Goal: Book appointment/travel/reservation

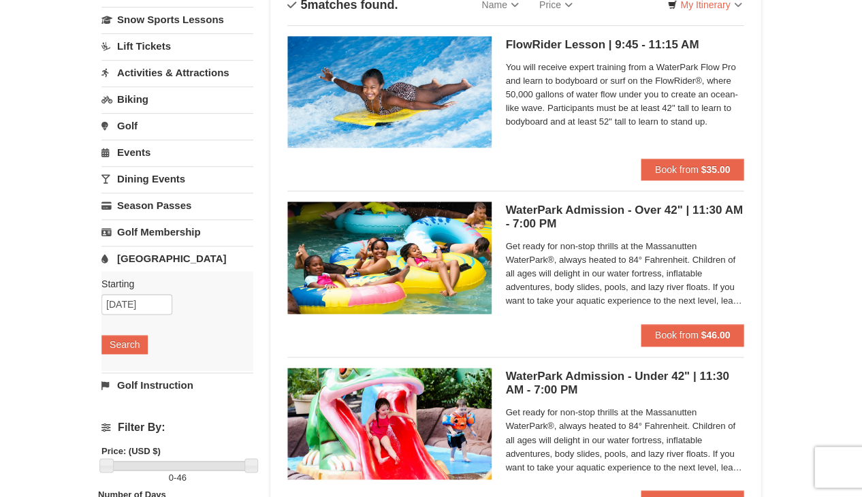
scroll to position [119, 0]
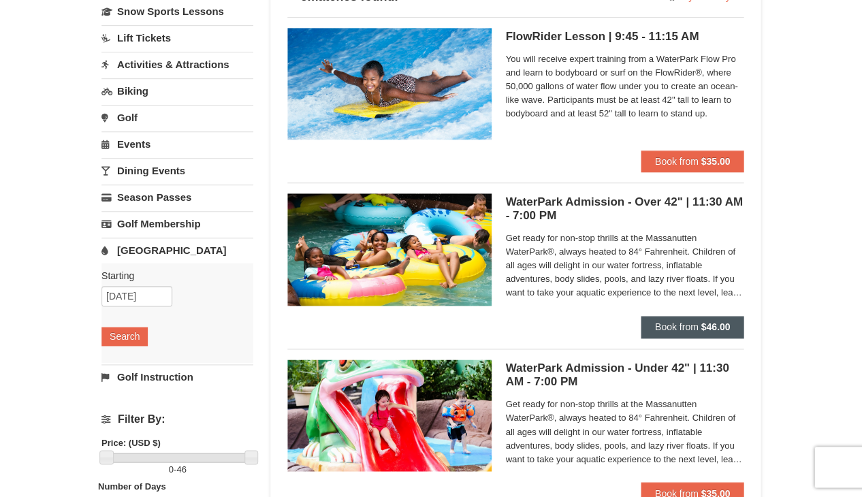
click at [667, 324] on span "Book from" at bounding box center [676, 326] width 44 height 11
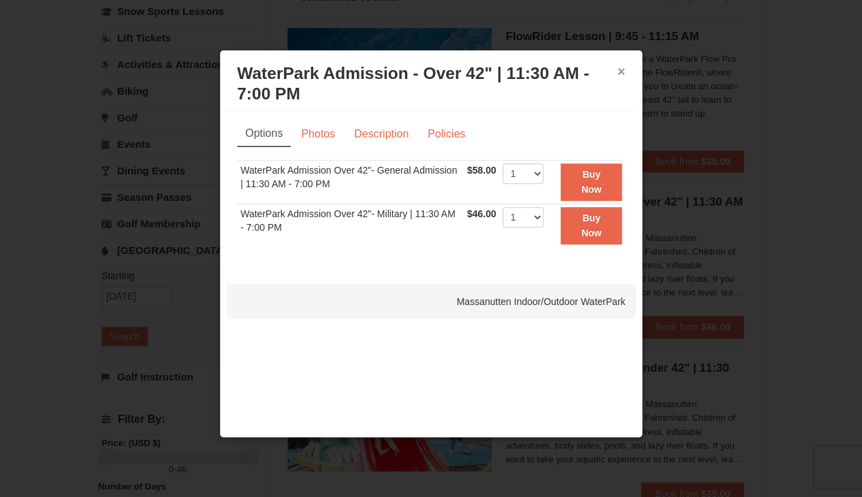
click at [618, 74] on button "×" at bounding box center [621, 72] width 8 height 14
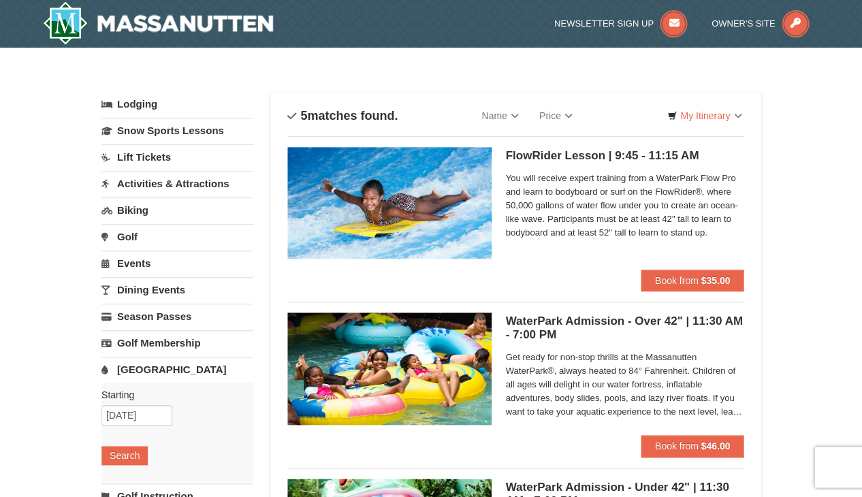
scroll to position [0, 0]
click at [144, 103] on link "Lodging" at bounding box center [177, 104] width 152 height 25
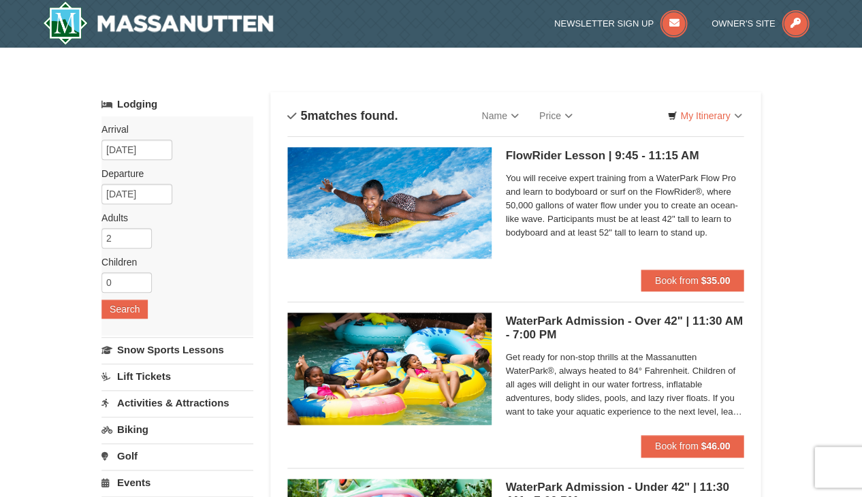
click at [120, 129] on label "Arrival Please format dates MM/DD/YYYY Please format dates MM/DD/YYYY" at bounding box center [172, 130] width 142 height 14
click at [110, 129] on label "Arrival Please format dates MM/DD/YYYY Please format dates MM/DD/YYYY" at bounding box center [172, 130] width 142 height 14
click at [122, 152] on input "10/11/2025" at bounding box center [136, 150] width 71 height 20
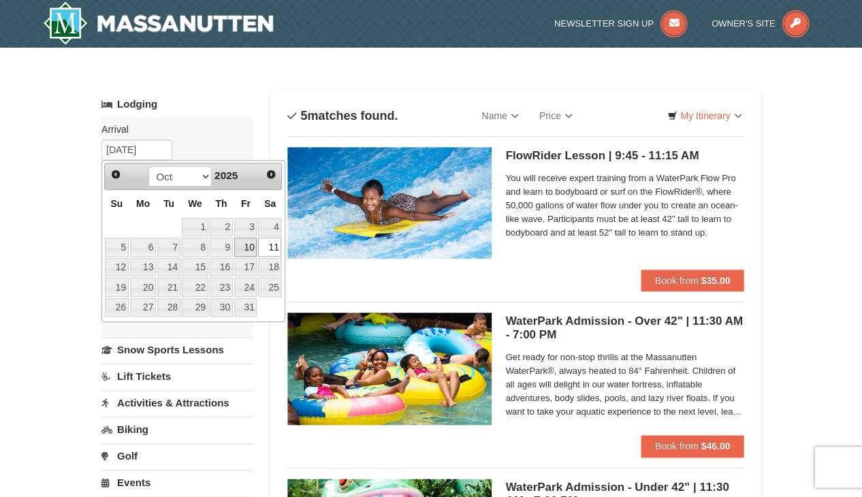
click at [248, 248] on link "10" at bounding box center [245, 247] width 23 height 19
type input "[DATE]"
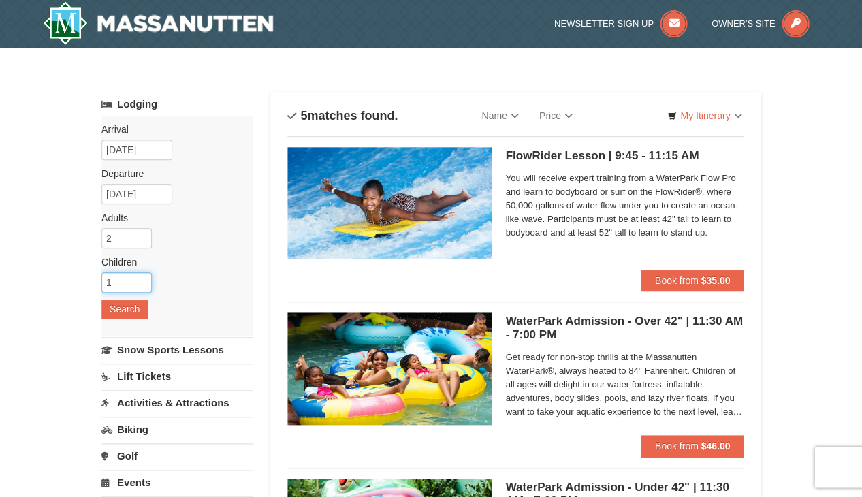
click at [140, 279] on input "1" at bounding box center [126, 282] width 50 height 20
type input "2"
click at [140, 279] on input "2" at bounding box center [126, 282] width 50 height 20
click at [200, 258] on label "Children Please format dates MM/DD/YYYY" at bounding box center [172, 262] width 142 height 14
click at [116, 306] on button "Search" at bounding box center [124, 308] width 46 height 19
